Goal: Use online tool/utility: Utilize a website feature to perform a specific function

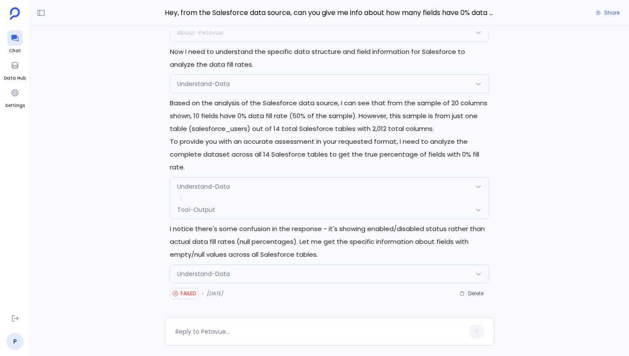
click at [276, 271] on div "Understand-Data" at bounding box center [329, 274] width 318 height 18
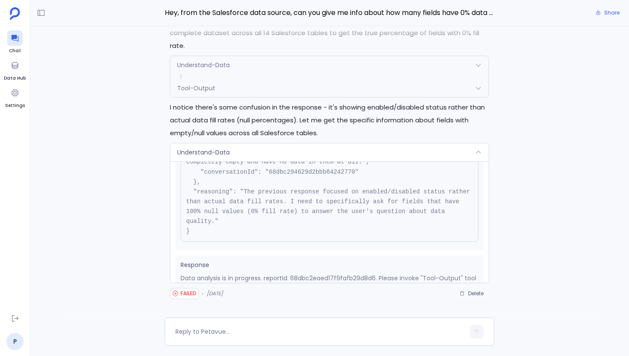
scroll to position [107, 0]
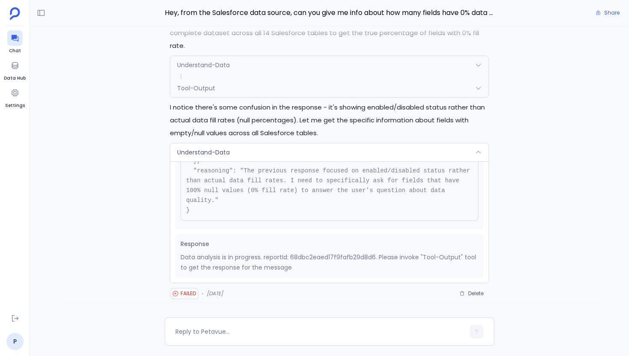
click at [296, 156] on div "Understand-Data" at bounding box center [329, 152] width 318 height 18
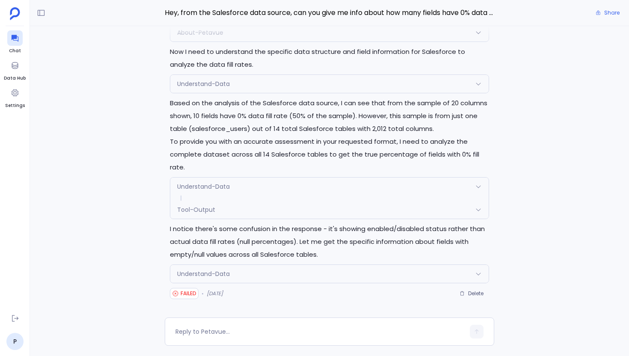
click at [232, 213] on div "Tool-Output" at bounding box center [329, 210] width 318 height 18
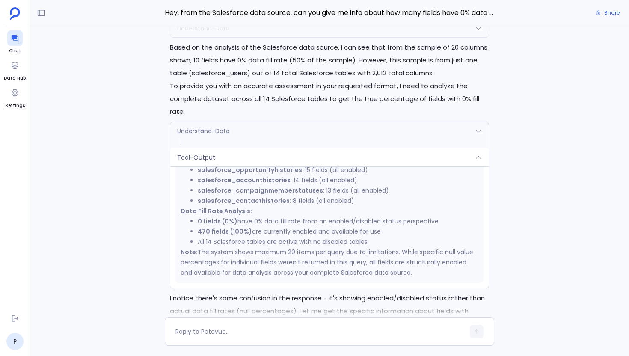
scroll to position [0, 0]
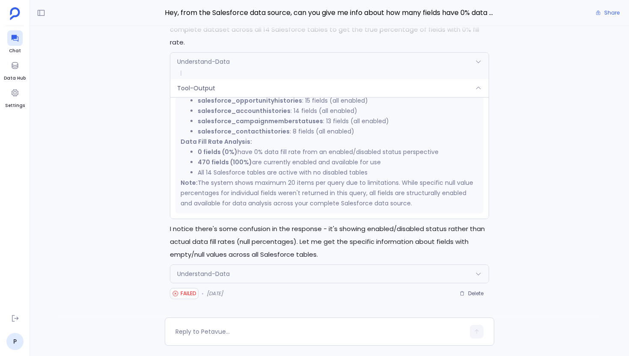
click at [211, 274] on span "Understand-Data" at bounding box center [203, 274] width 53 height 9
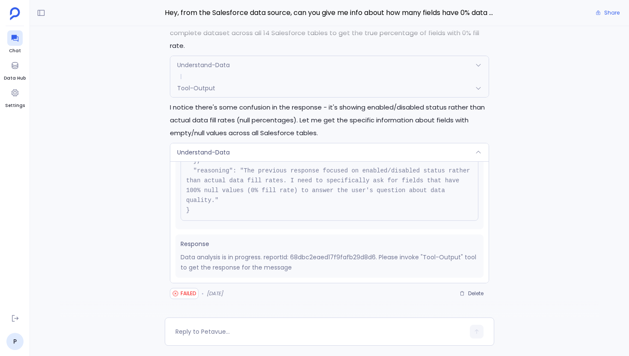
click at [237, 91] on div "Tool-Output" at bounding box center [329, 88] width 318 height 18
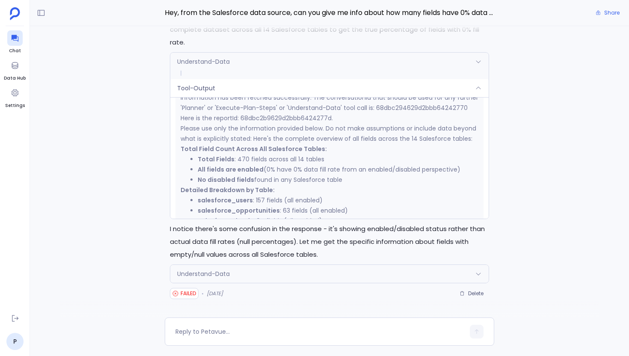
scroll to position [159, 0]
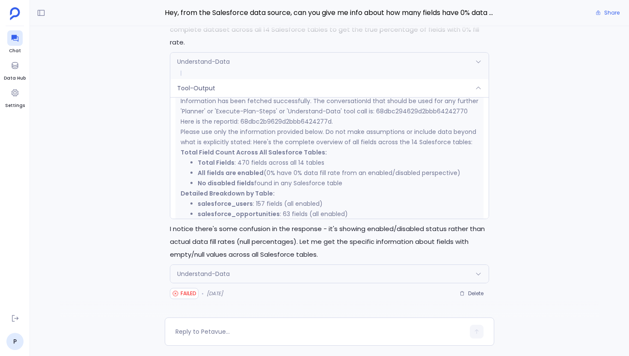
click at [244, 92] on div "Tool-Output" at bounding box center [329, 88] width 318 height 18
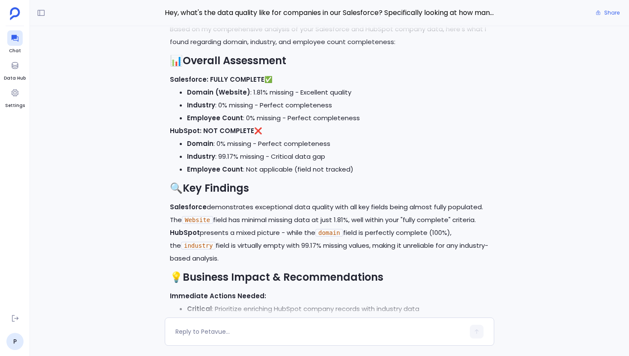
scroll to position [-306, 0]
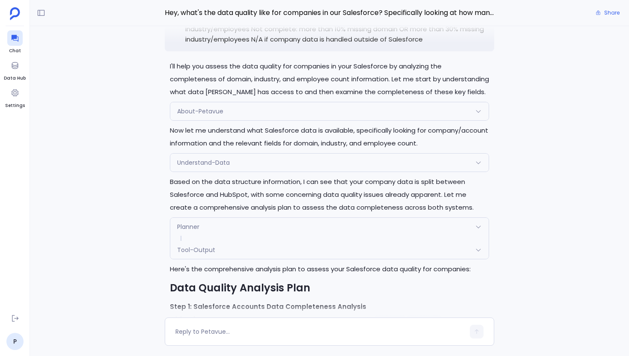
click at [279, 154] on div "Understand-Data" at bounding box center [329, 163] width 318 height 18
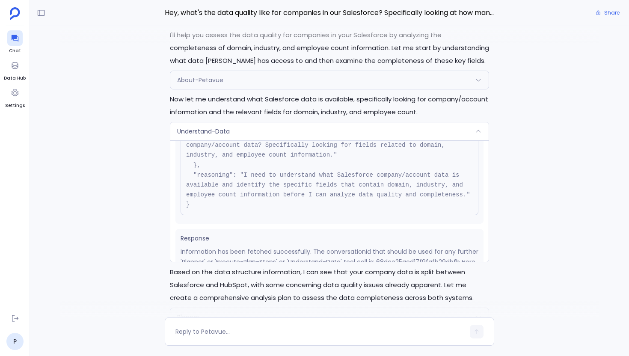
scroll to position [0, 0]
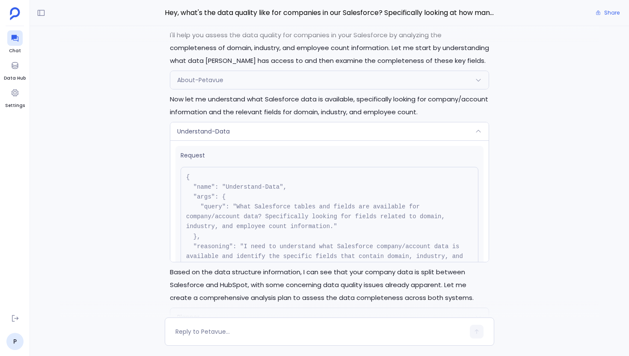
click at [282, 122] on div "Understand-Data" at bounding box center [329, 131] width 318 height 18
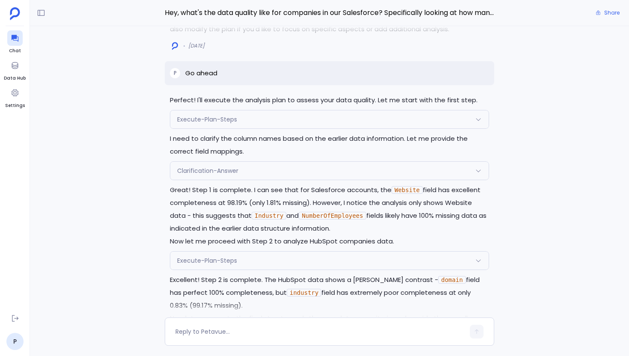
scroll to position [-718, 0]
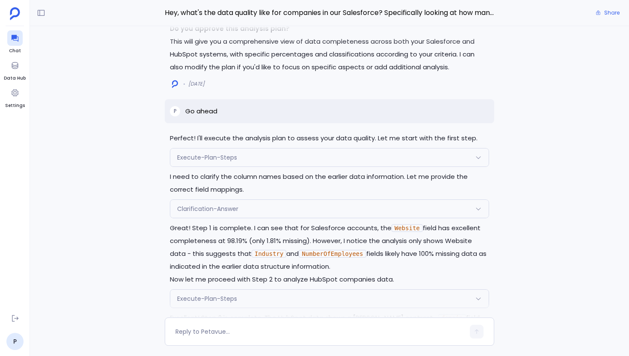
click at [282, 212] on div "Clarification-Answer" at bounding box center [329, 209] width 318 height 18
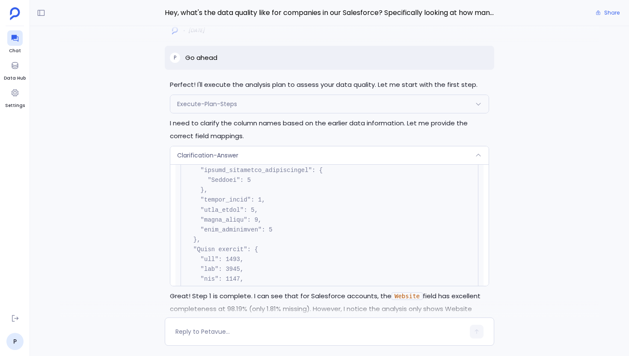
scroll to position [409, 0]
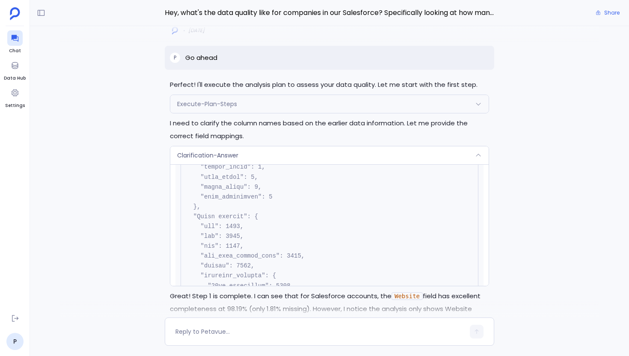
click at [285, 152] on div "Clarification-Answer" at bounding box center [329, 155] width 318 height 18
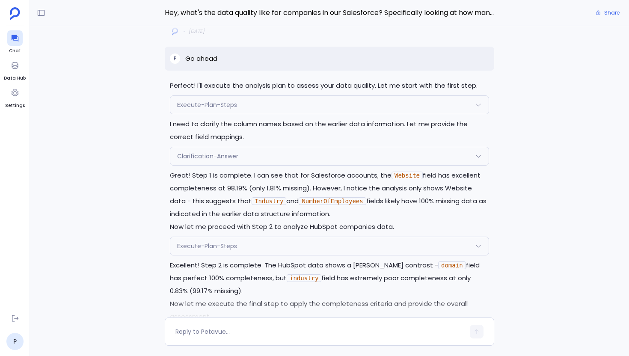
scroll to position [-665, 0]
click at [285, 152] on div "Clarification-Answer" at bounding box center [329, 155] width 318 height 18
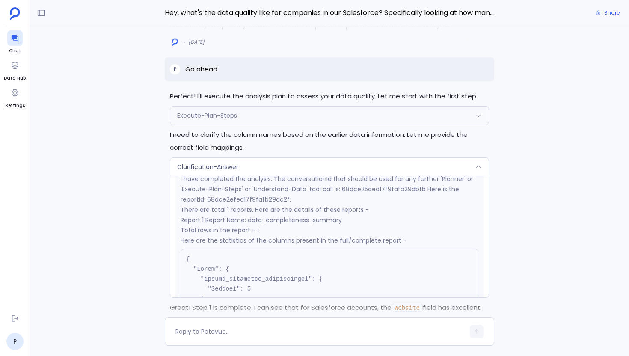
scroll to position [-800, 0]
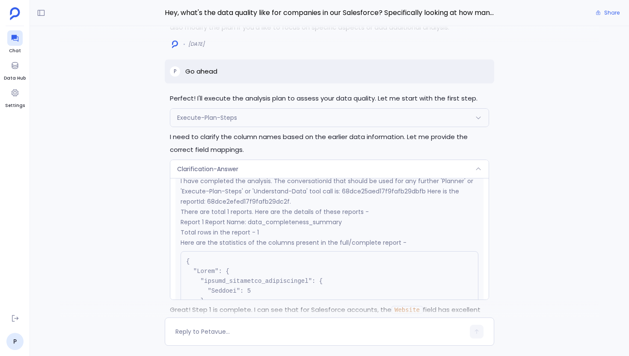
click at [312, 170] on div "Clarification-Answer" at bounding box center [329, 169] width 318 height 18
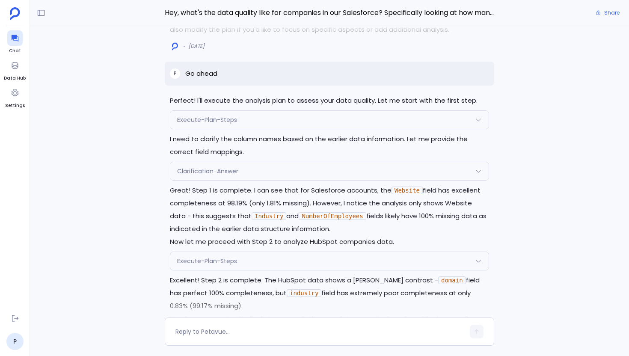
scroll to position [-678, 0]
